Goal: Task Accomplishment & Management: Use online tool/utility

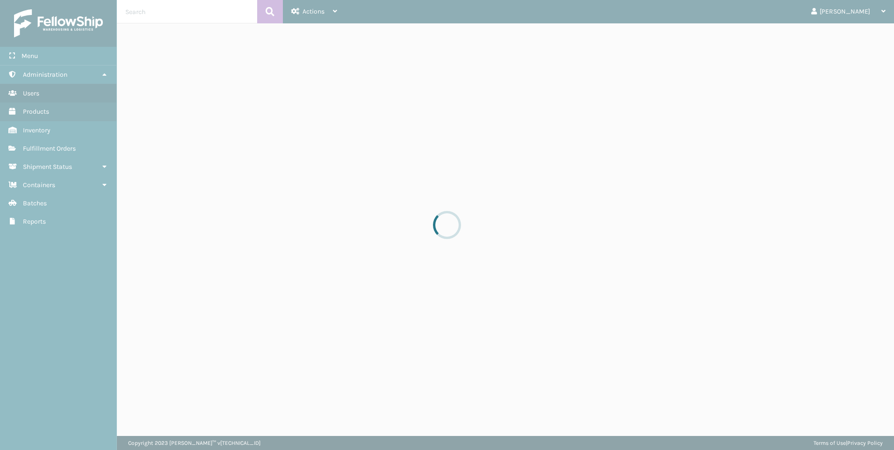
click at [68, 153] on link "Fulfillment Orders" at bounding box center [58, 148] width 116 height 18
click at [58, 148] on div at bounding box center [447, 225] width 894 height 450
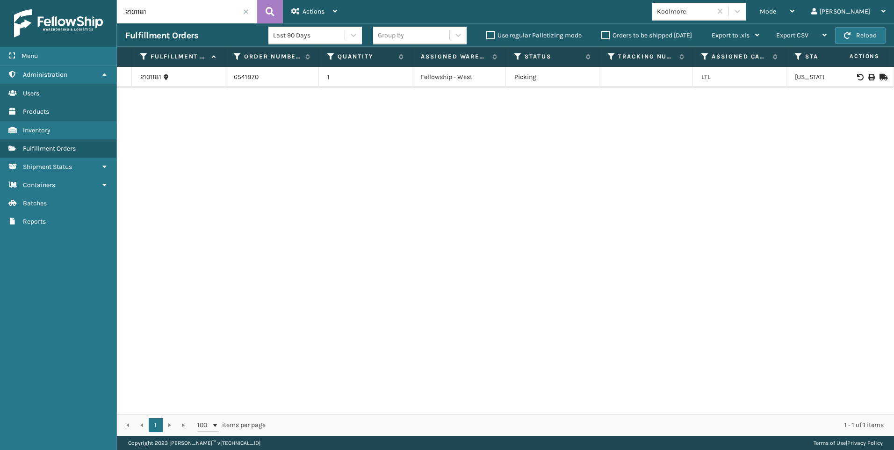
click at [244, 10] on span at bounding box center [246, 12] width 6 height 6
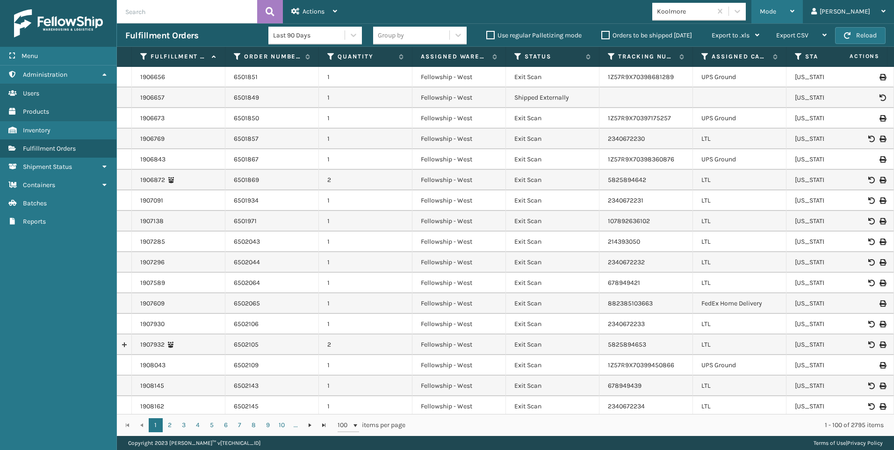
click at [776, 14] on span "Mode" at bounding box center [768, 11] width 16 height 8
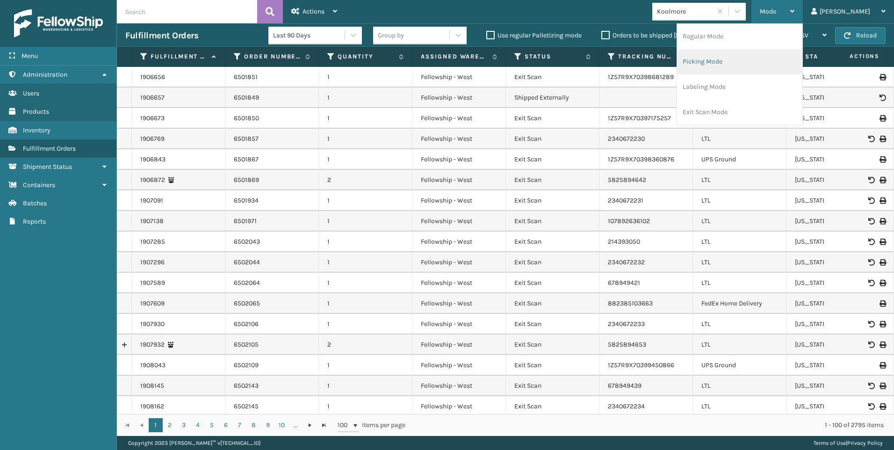
click at [743, 68] on li "Picking Mode" at bounding box center [739, 61] width 125 height 25
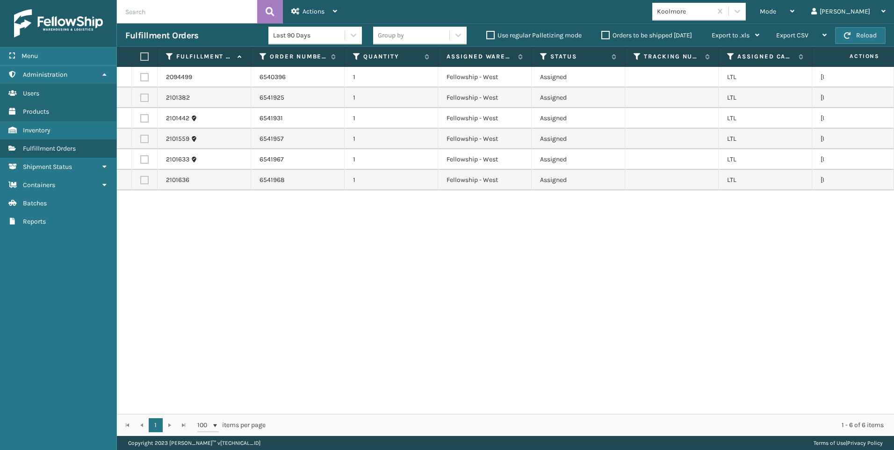
click at [146, 56] on label at bounding box center [143, 56] width 6 height 8
click at [141, 56] on input "checkbox" at bounding box center [140, 57] width 0 height 6
checkbox input "true"
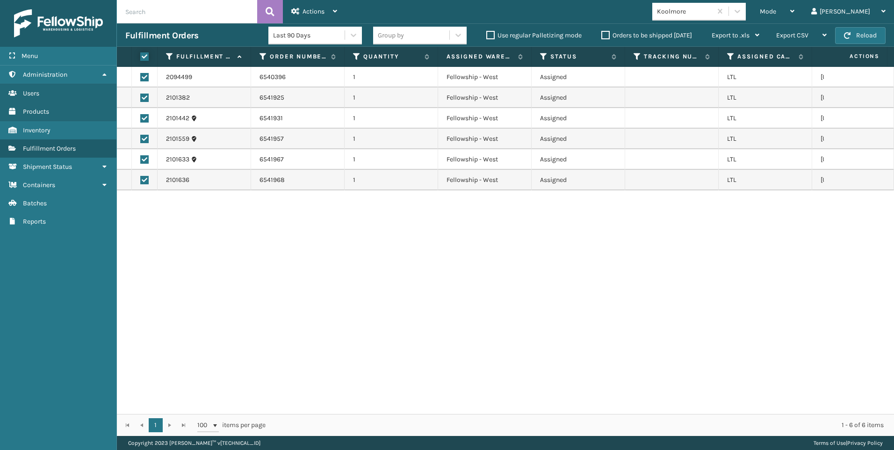
checkbox input "true"
click at [290, 15] on div "Actions Settings Remove All Filters Export Labels Create Picking Batch" at bounding box center [314, 11] width 63 height 23
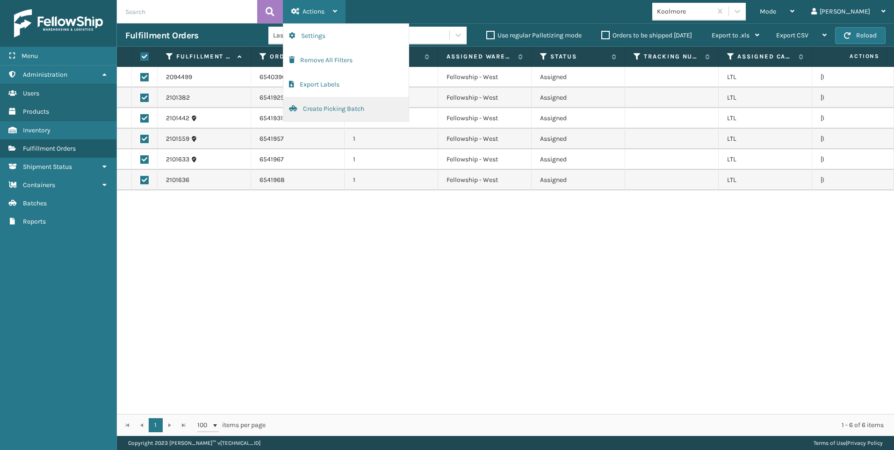
click at [320, 103] on button "Create Picking Batch" at bounding box center [345, 109] width 125 height 24
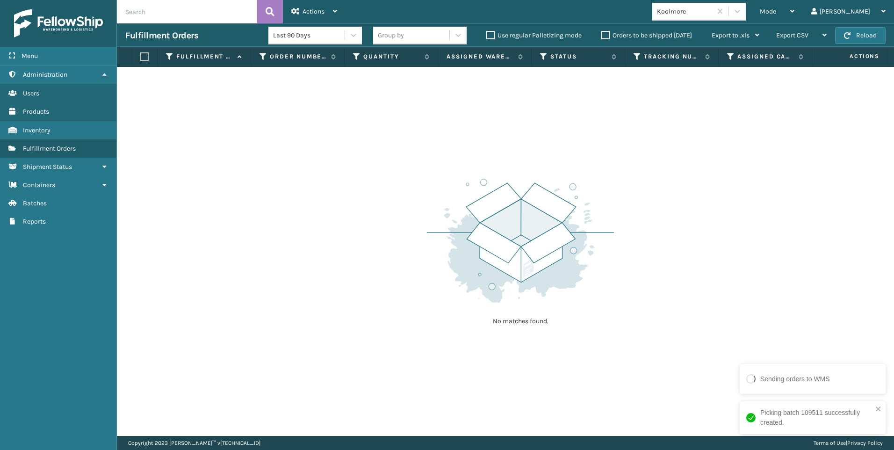
click at [712, 8] on div "Koolmore" at bounding box center [685, 12] width 56 height 10
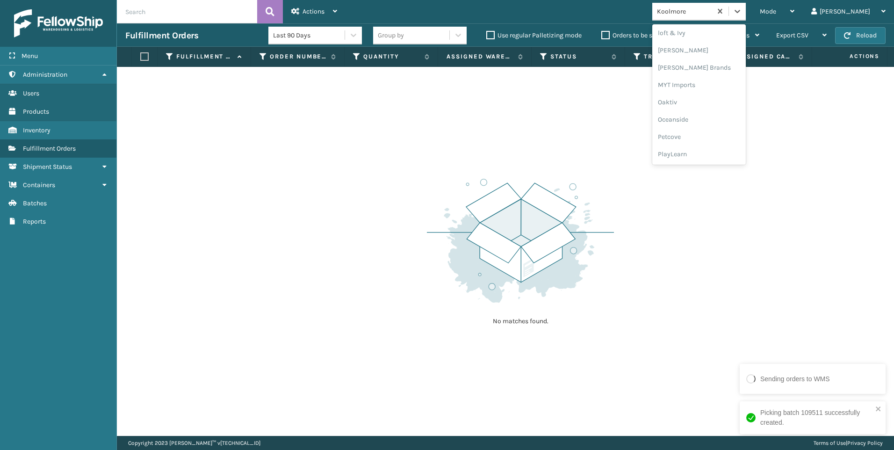
scroll to position [469, 0]
click at [727, 133] on div "SleepGeekz" at bounding box center [698, 136] width 93 height 17
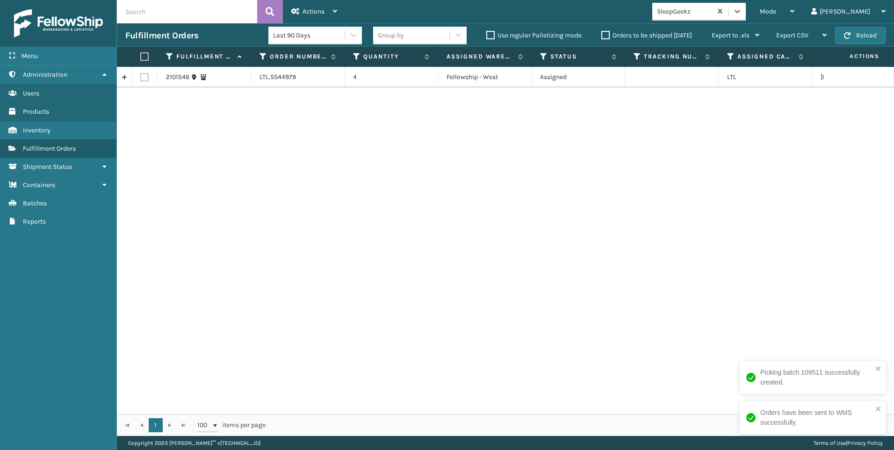
click at [616, 155] on div "2101546 LTL.SS44979 4 Fellowship - West Assigned LTL [US_STATE]" at bounding box center [505, 240] width 777 height 347
drag, startPoint x: 272, startPoint y: 76, endPoint x: 297, endPoint y: 73, distance: 25.4
click at [297, 73] on td "LTL.SS44979" at bounding box center [297, 77] width 93 height 21
click at [139, 81] on td at bounding box center [145, 77] width 26 height 21
click at [141, 77] on label at bounding box center [144, 77] width 8 height 8
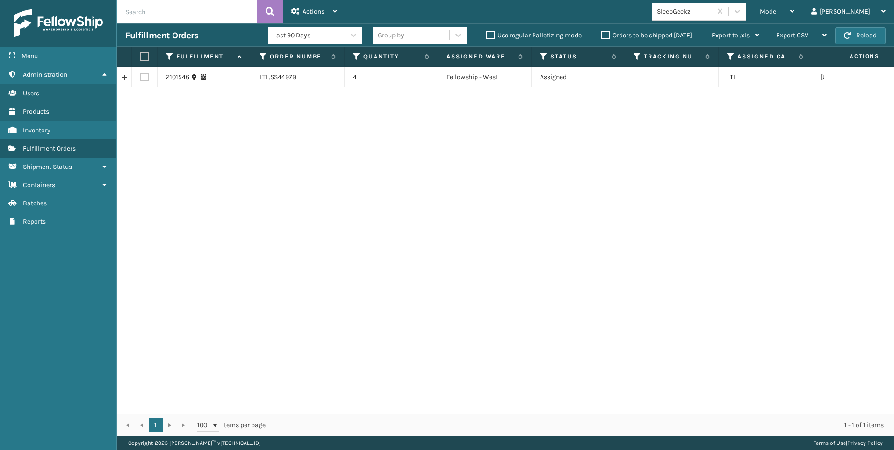
click at [141, 77] on input "checkbox" at bounding box center [140, 76] width 0 height 6
checkbox input "true"
click at [323, 21] on div "Actions" at bounding box center [314, 11] width 46 height 23
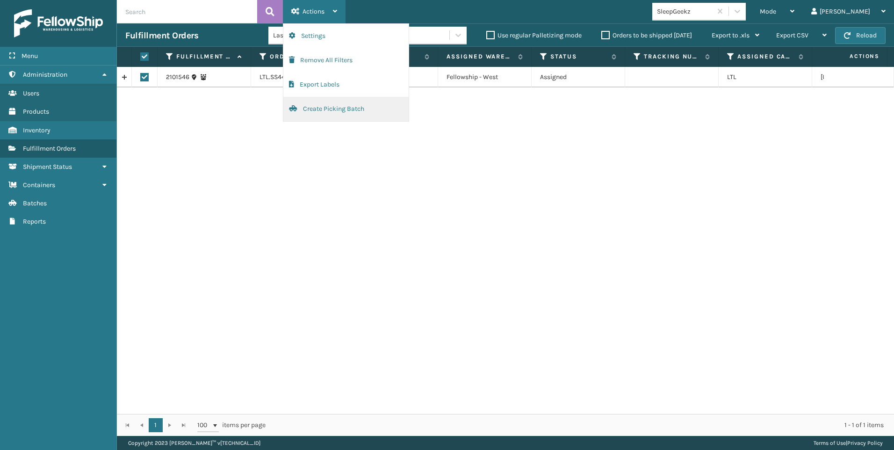
click at [352, 103] on button "Create Picking Batch" at bounding box center [345, 109] width 125 height 24
